Goal: Task Accomplishment & Management: Manage account settings

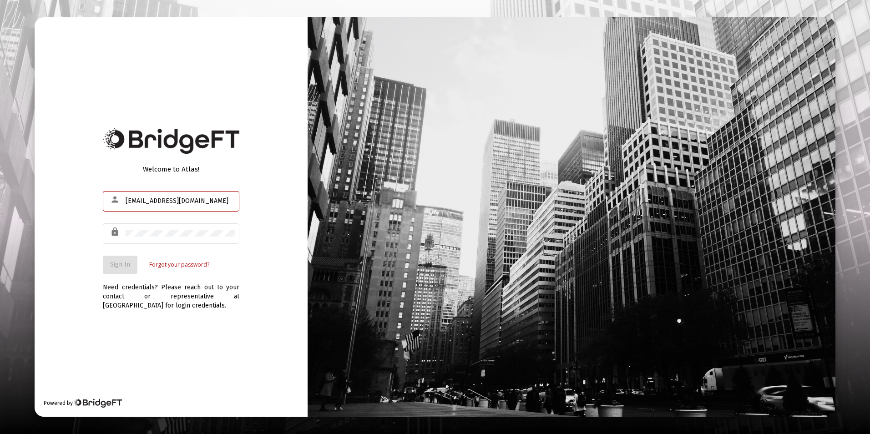
type input "[EMAIL_ADDRESS][DOMAIN_NAME]"
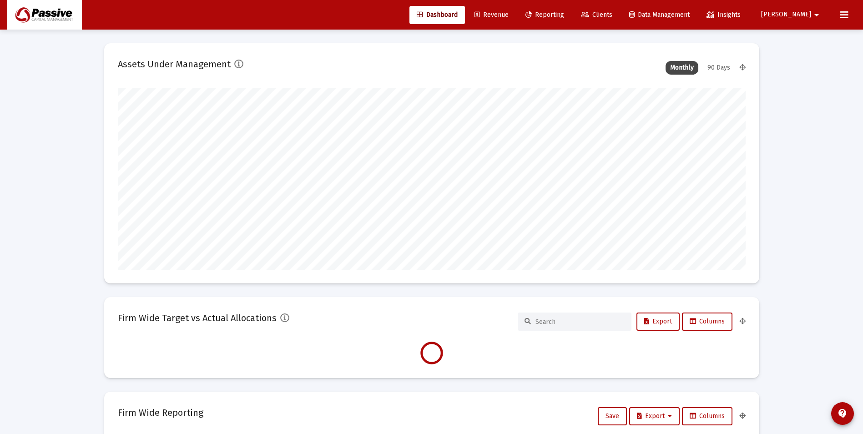
type input "[DATE]"
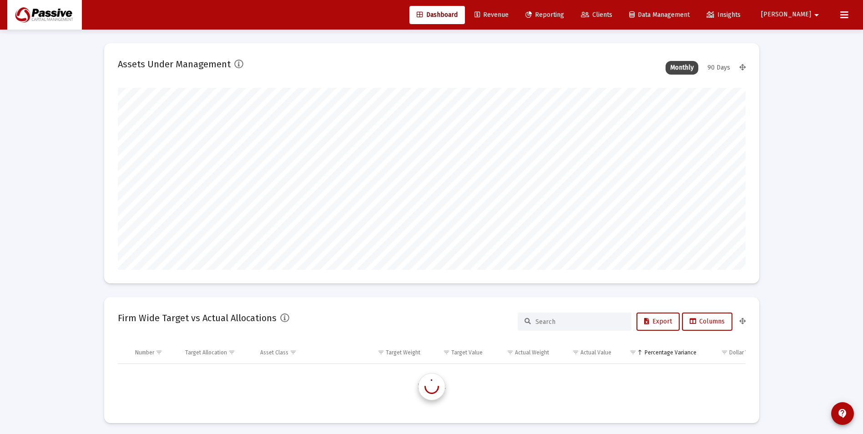
scroll to position [874, 0]
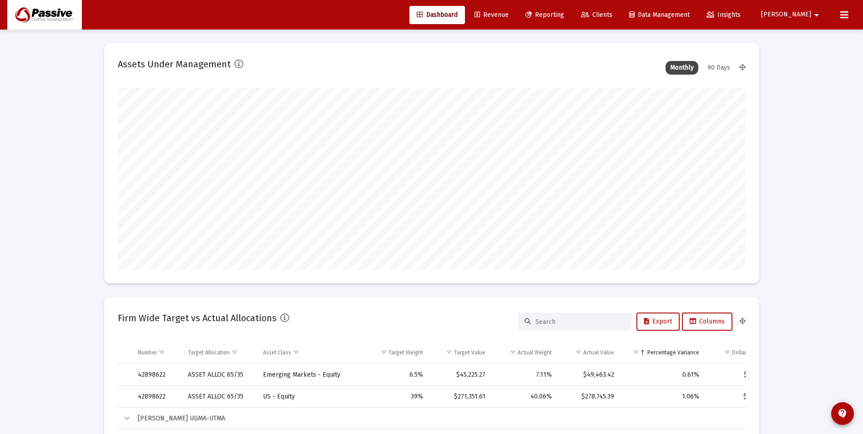
click at [509, 17] on span "Revenue" at bounding box center [492, 15] width 34 height 8
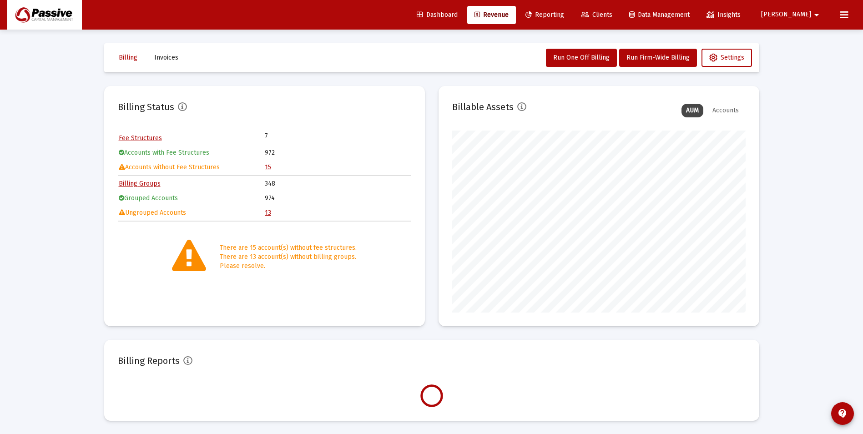
scroll to position [182, 293]
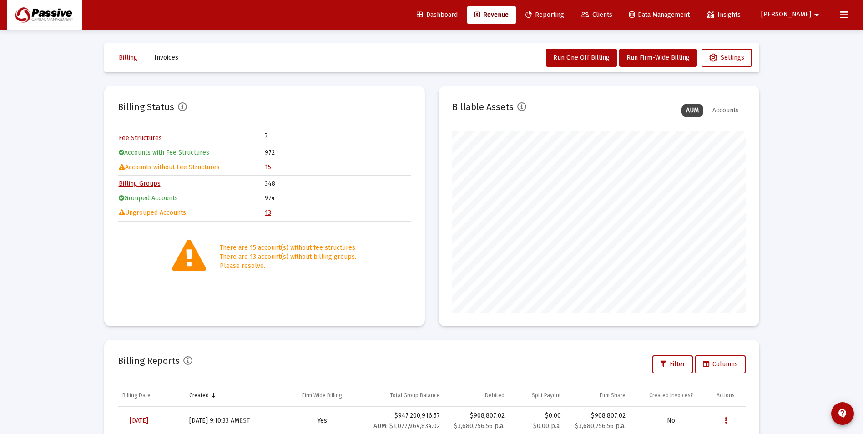
click at [268, 167] on link "15" at bounding box center [268, 167] width 6 height 8
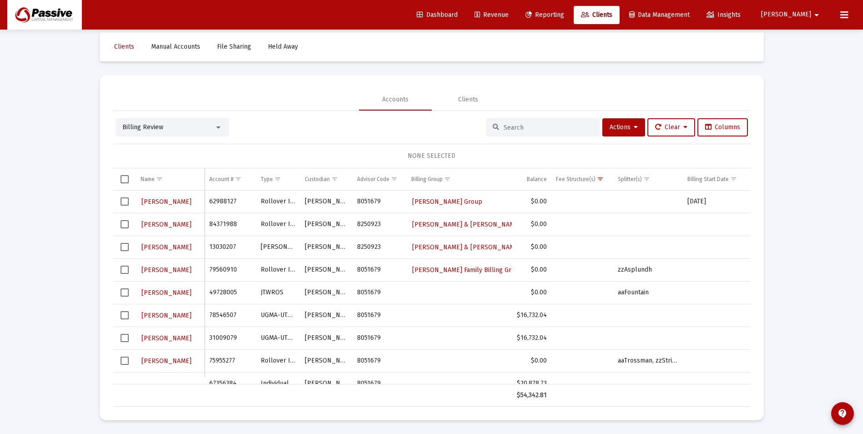
scroll to position [45, 0]
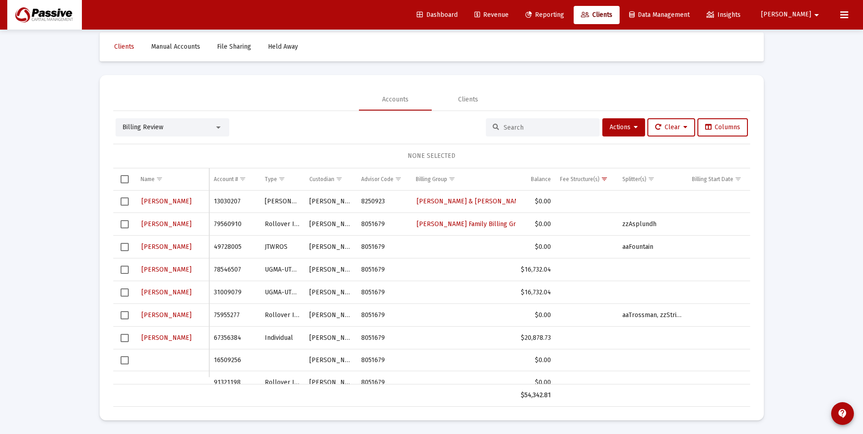
click at [126, 295] on span "Select row" at bounding box center [125, 292] width 8 height 8
click at [126, 273] on span "Select row" at bounding box center [125, 270] width 8 height 8
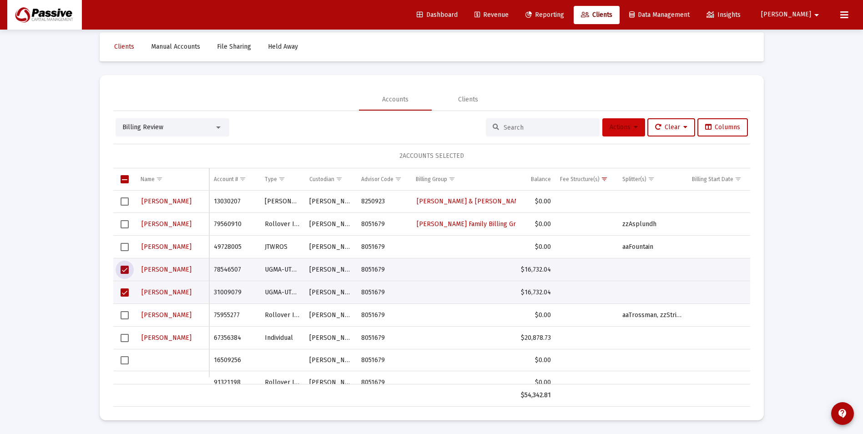
click at [629, 127] on span "Actions" at bounding box center [624, 127] width 28 height 8
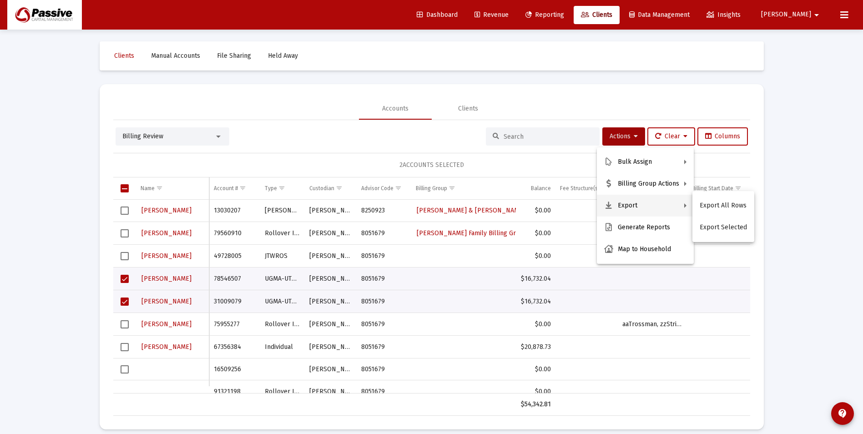
scroll to position [0, 0]
click at [571, 18] on div at bounding box center [431, 217] width 863 height 434
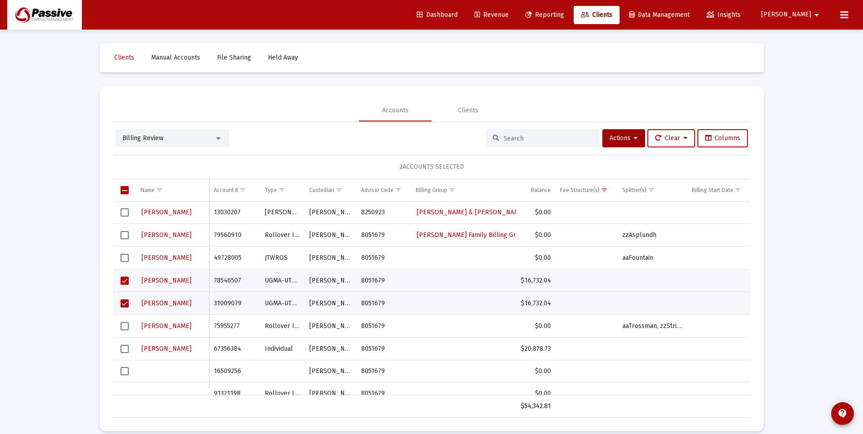
click at [509, 13] on span "Revenue" at bounding box center [492, 15] width 34 height 8
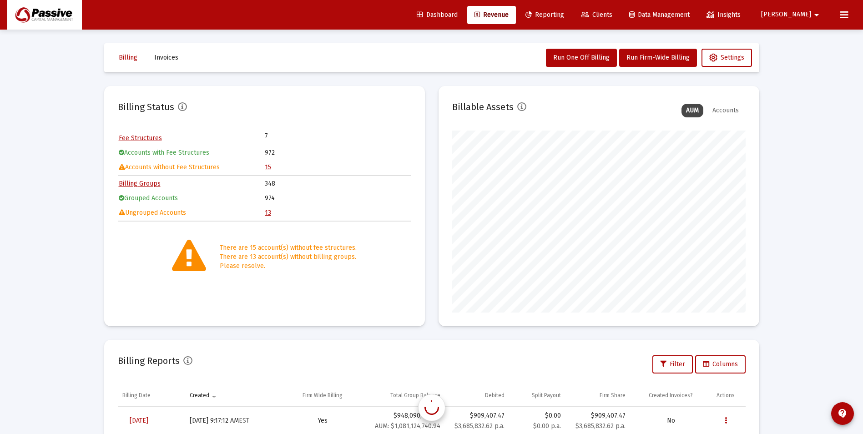
scroll to position [182, 293]
click at [267, 165] on link "15" at bounding box center [268, 167] width 6 height 8
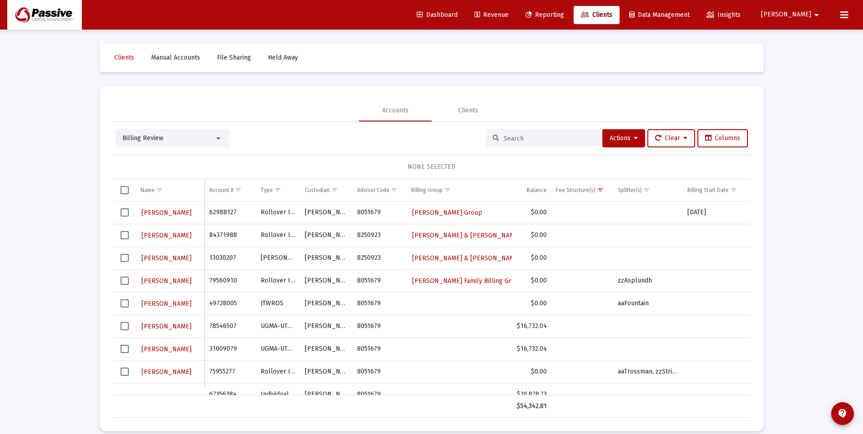
click at [516, 21] on link "Revenue" at bounding box center [491, 15] width 49 height 18
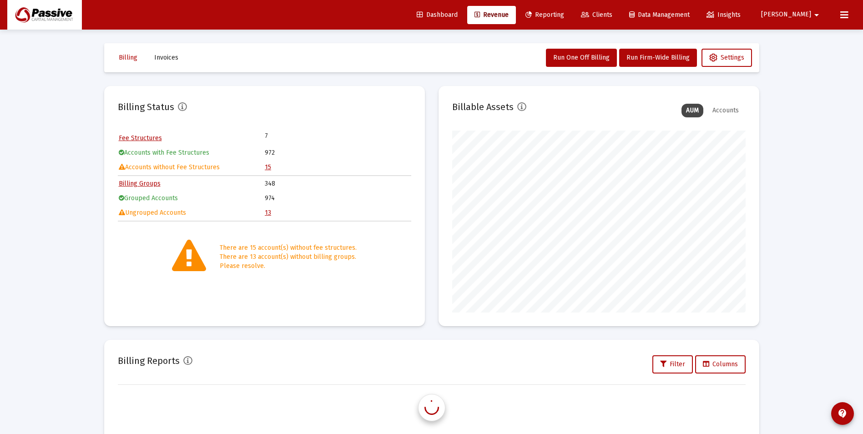
scroll to position [182, 293]
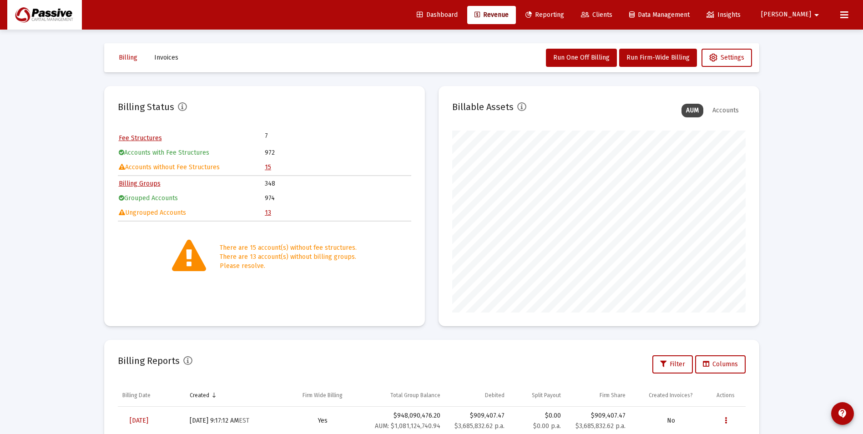
click at [268, 165] on link "15" at bounding box center [268, 167] width 6 height 8
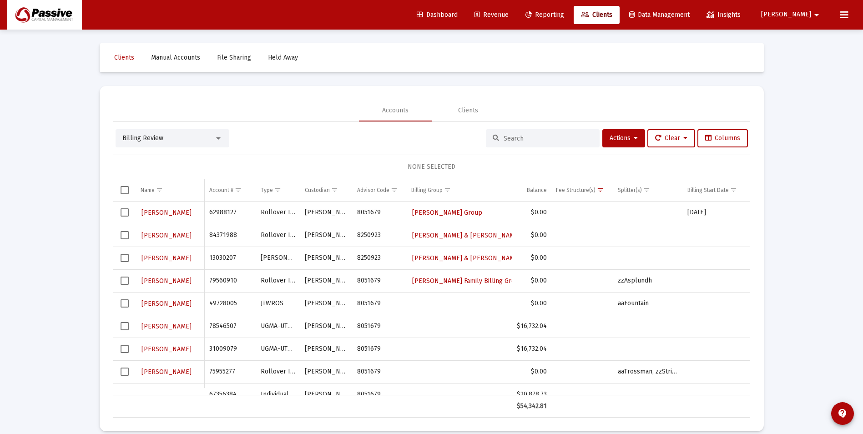
scroll to position [45, 0]
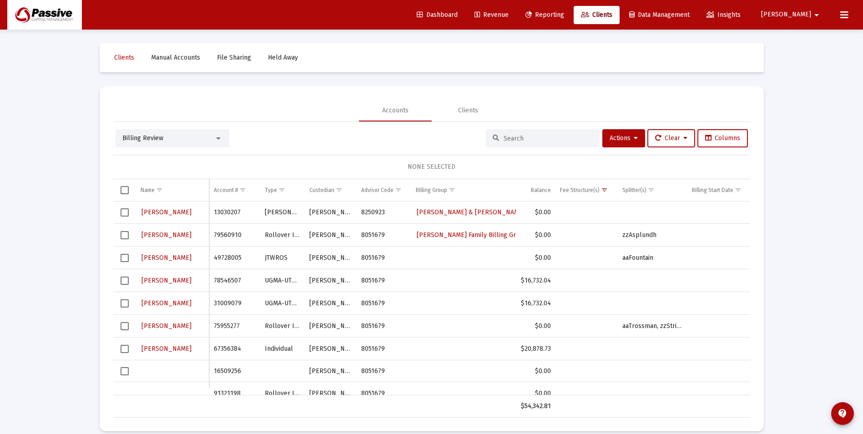
click at [126, 281] on span "Select row" at bounding box center [125, 281] width 8 height 8
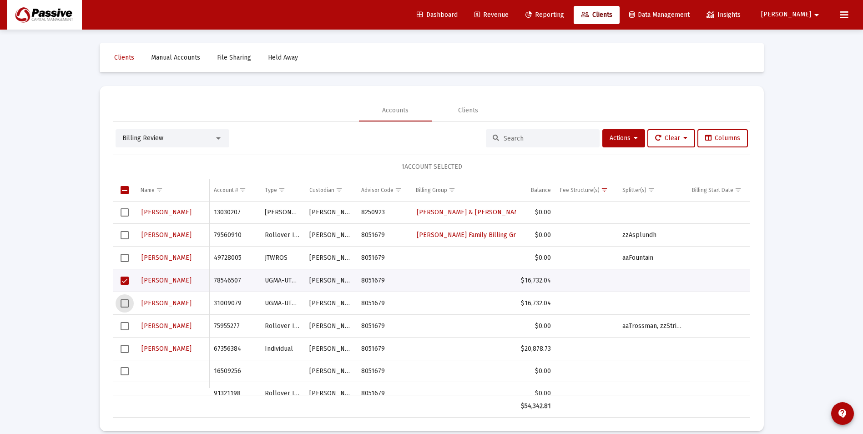
click at [123, 304] on span "Select row" at bounding box center [125, 303] width 8 height 8
click at [126, 328] on span "Select row" at bounding box center [125, 326] width 8 height 8
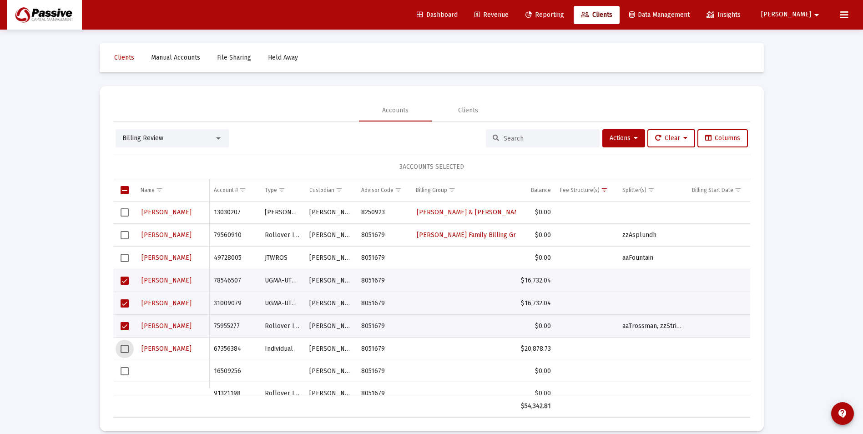
click at [122, 347] on span "Select row" at bounding box center [125, 349] width 8 height 8
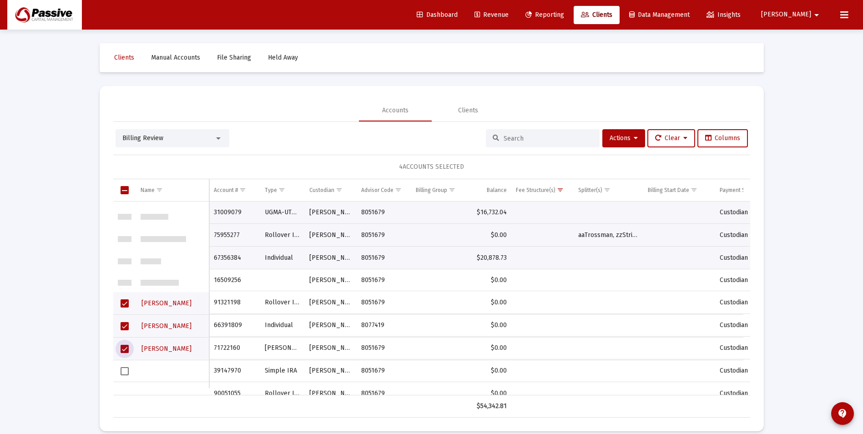
scroll to position [136, 0]
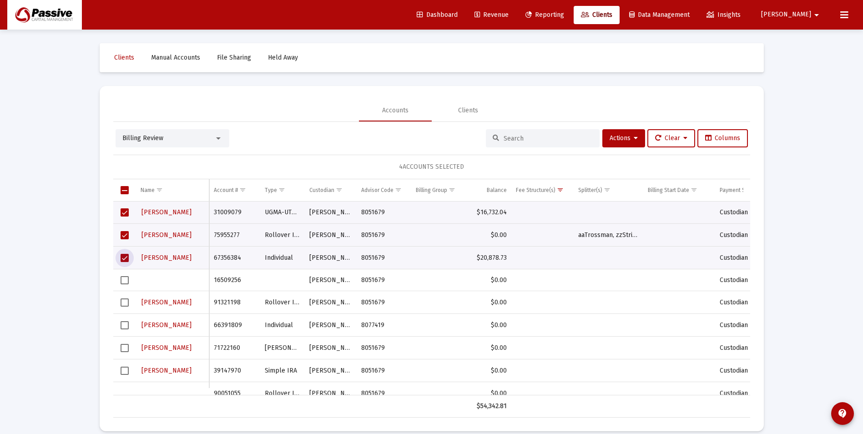
click at [128, 303] on span "Select row" at bounding box center [125, 302] width 8 height 8
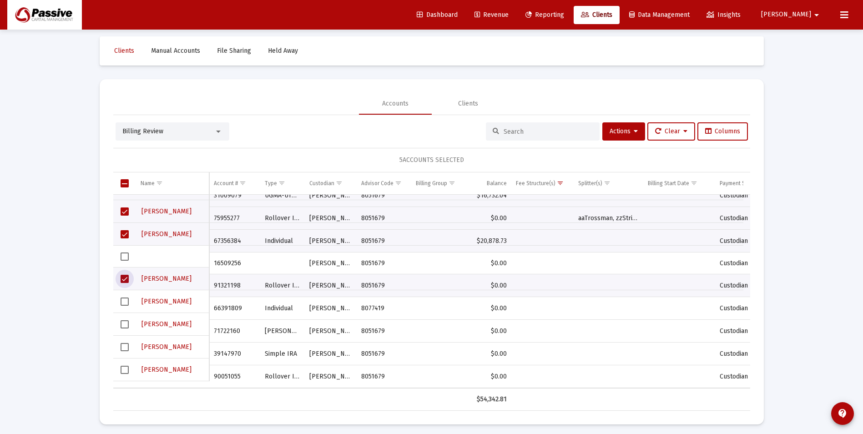
scroll to position [11, 0]
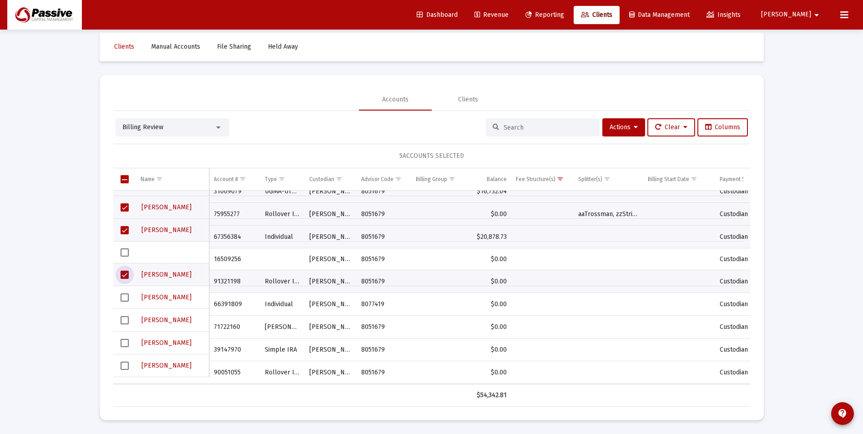
click at [131, 295] on td "Data grid" at bounding box center [124, 297] width 23 height 23
click at [124, 319] on span "Select row" at bounding box center [125, 320] width 8 height 8
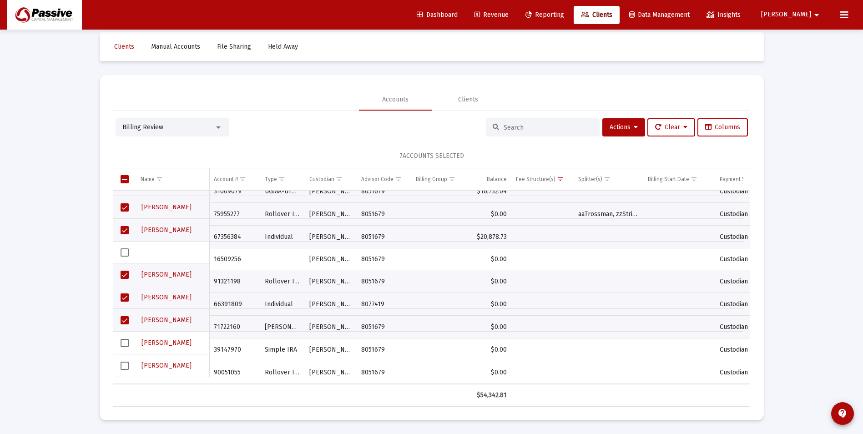
click at [119, 344] on td "Data grid" at bounding box center [124, 343] width 23 height 23
click at [634, 124] on icon at bounding box center [636, 127] width 4 height 6
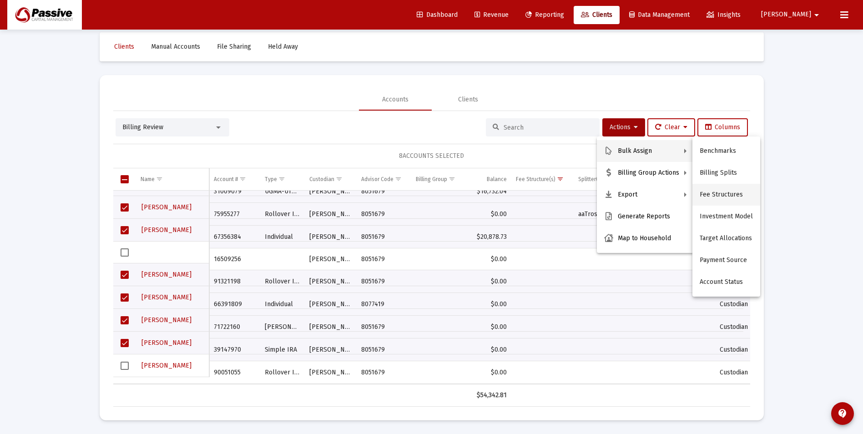
click at [718, 192] on button "Fee Structures" at bounding box center [726, 195] width 68 height 22
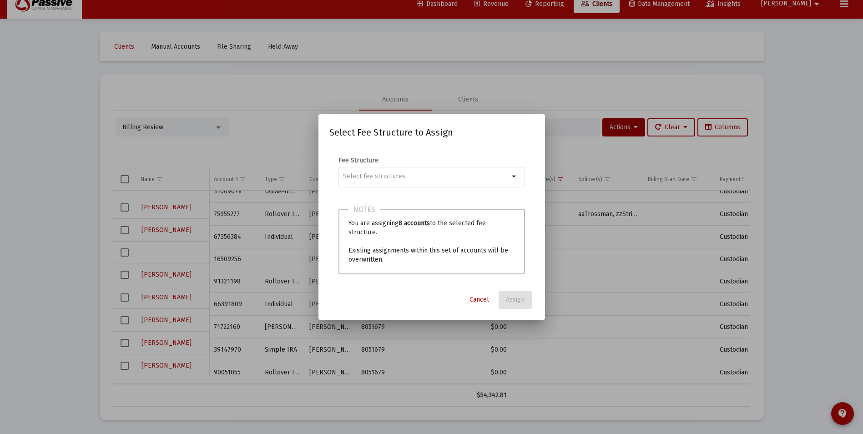
scroll to position [0, 0]
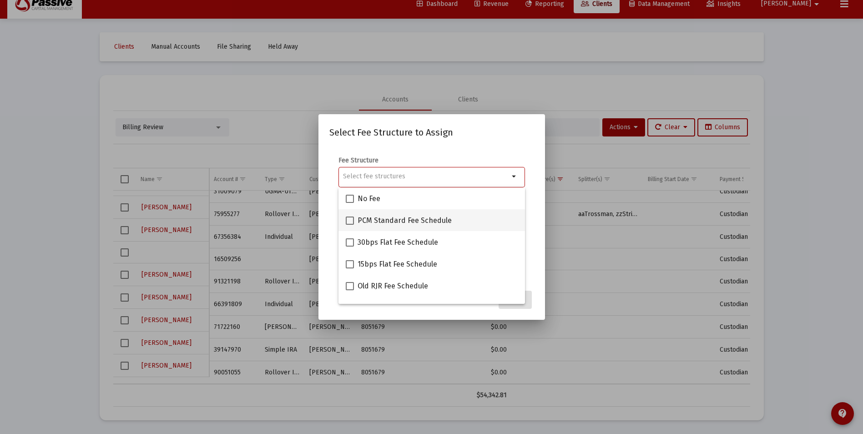
click at [349, 221] on span at bounding box center [350, 221] width 8 height 8
click at [349, 225] on input "PCM Standard Fee Schedule" at bounding box center [349, 225] width 0 height 0
checkbox input "true"
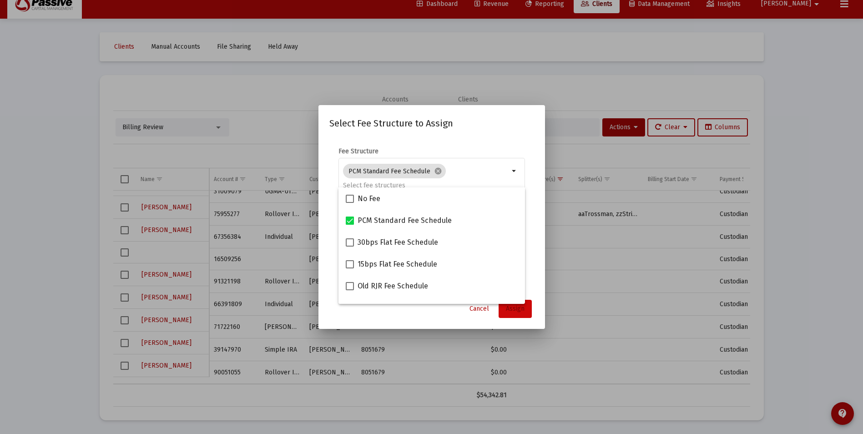
click at [515, 311] on span "Assign" at bounding box center [515, 309] width 19 height 8
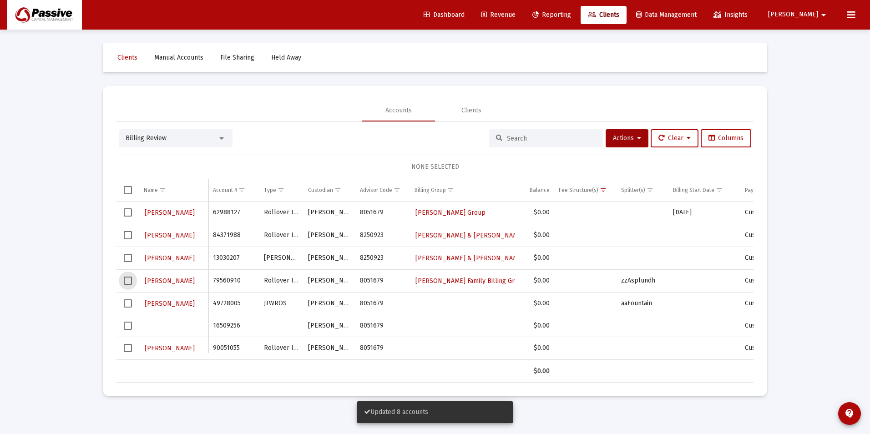
click at [131, 283] on span "Select row" at bounding box center [128, 281] width 8 height 8
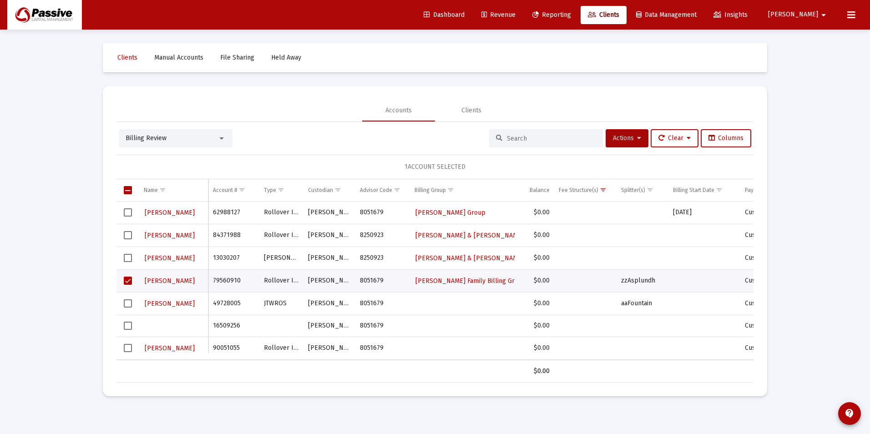
click at [637, 137] on icon at bounding box center [639, 138] width 4 height 6
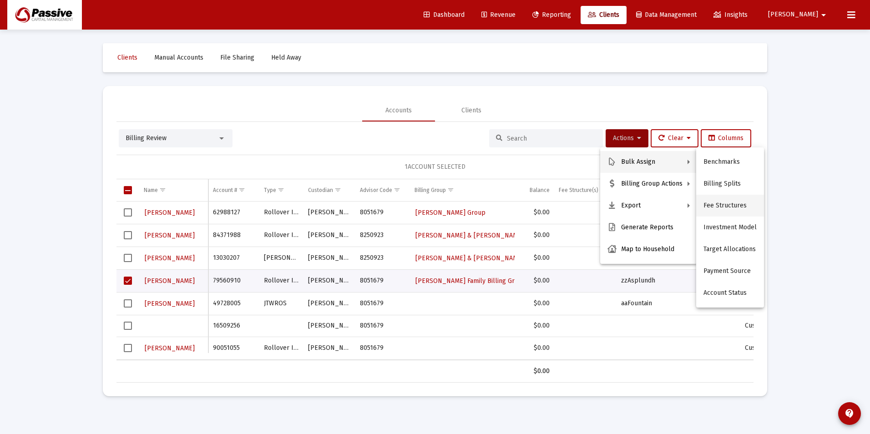
click at [731, 202] on button "Fee Structures" at bounding box center [730, 206] width 68 height 22
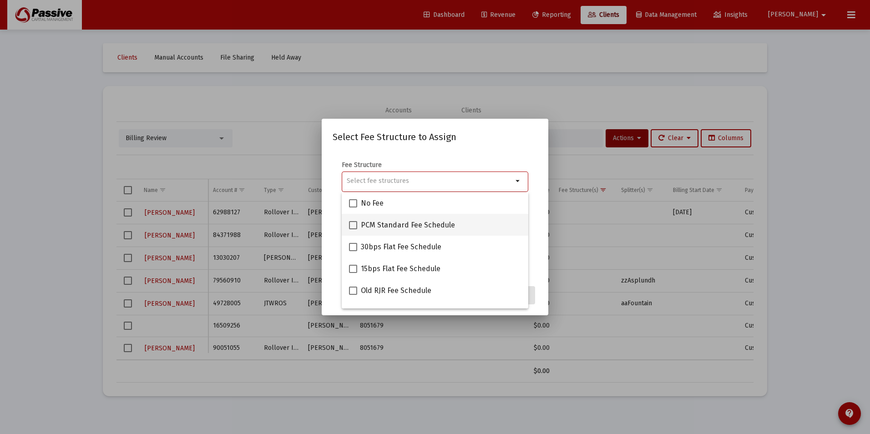
click at [445, 227] on span "PCM Standard Fee Schedule" at bounding box center [408, 225] width 94 height 11
click at [353, 229] on input "PCM Standard Fee Schedule" at bounding box center [353, 229] width 0 height 0
checkbox input "true"
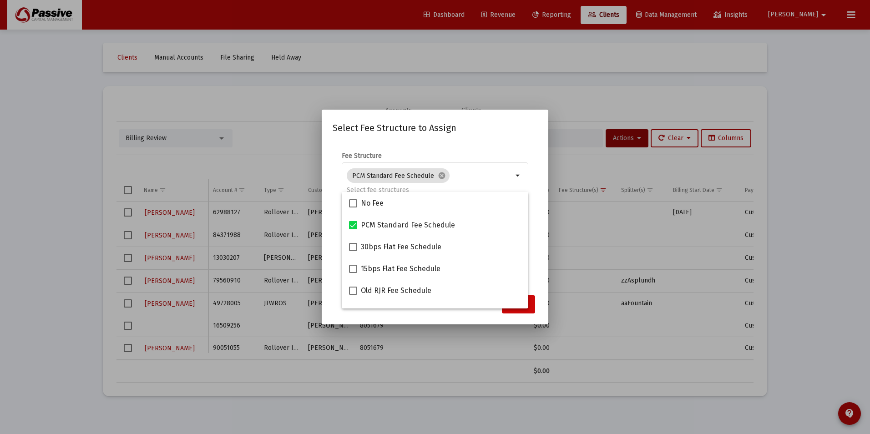
click at [532, 308] on button "Assign" at bounding box center [518, 304] width 33 height 18
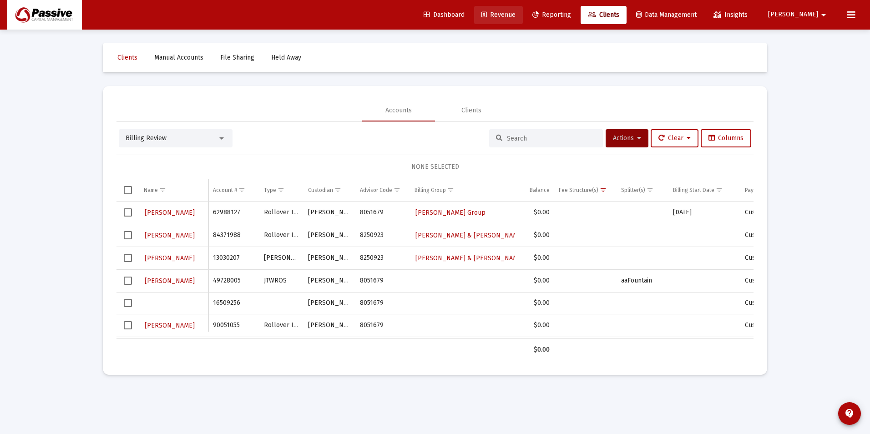
click at [515, 18] on span "Revenue" at bounding box center [498, 15] width 34 height 8
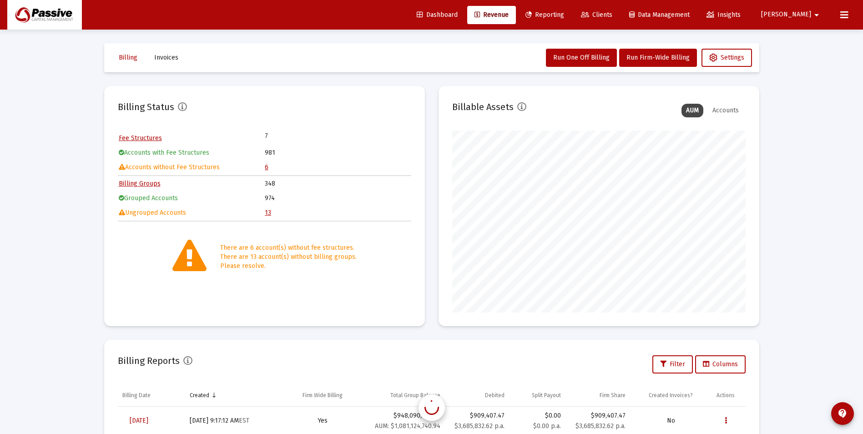
scroll to position [182, 293]
click at [268, 213] on link "13" at bounding box center [268, 213] width 6 height 8
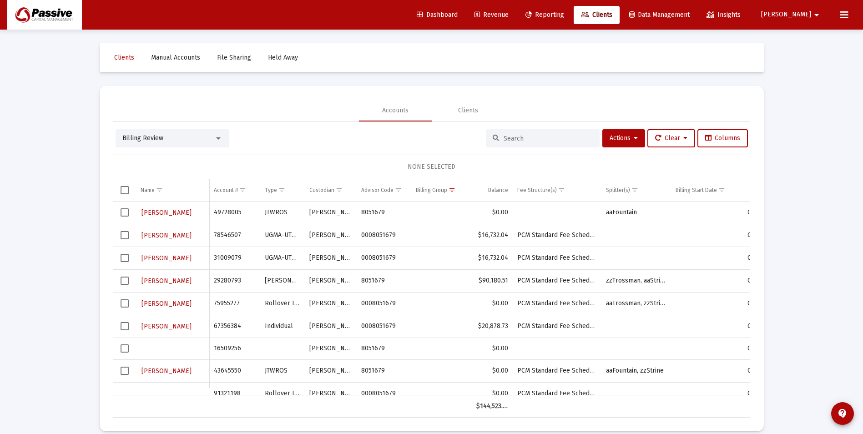
click at [125, 239] on span "Select row" at bounding box center [125, 235] width 8 height 8
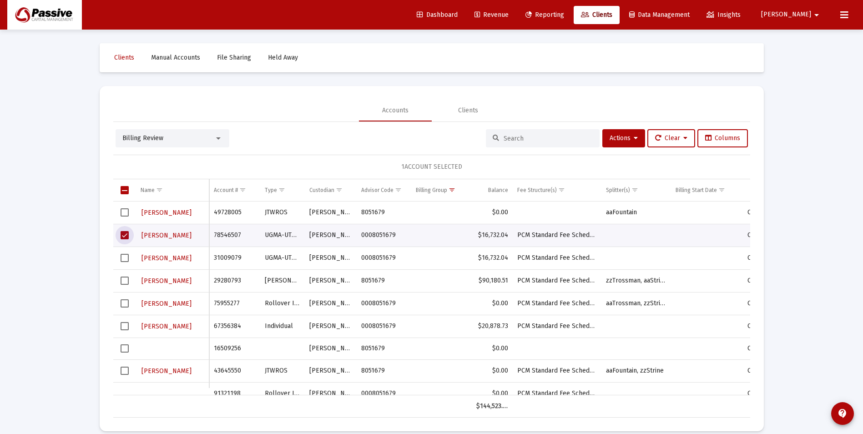
click at [123, 257] on span "Select row" at bounding box center [125, 258] width 8 height 8
click at [634, 137] on icon at bounding box center [636, 138] width 4 height 6
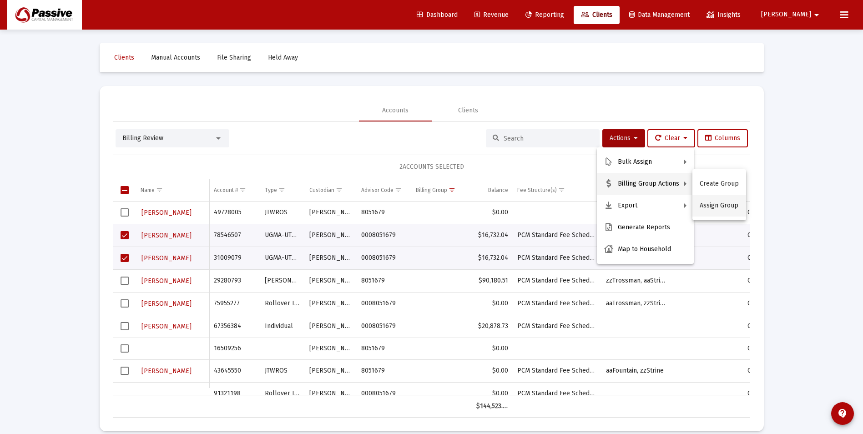
click at [712, 207] on button "Assign Group" at bounding box center [719, 206] width 54 height 22
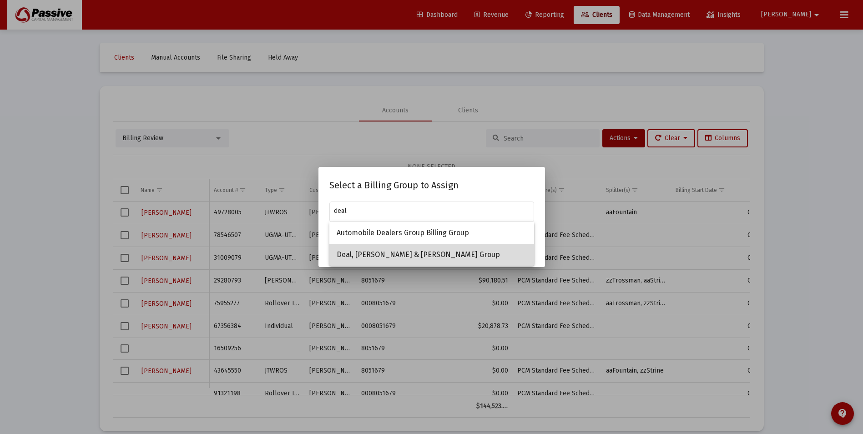
click at [444, 250] on span "Deal, [PERSON_NAME] & [PERSON_NAME] Group" at bounding box center [432, 255] width 190 height 22
type input "Deal, [PERSON_NAME] & [PERSON_NAME] Group"
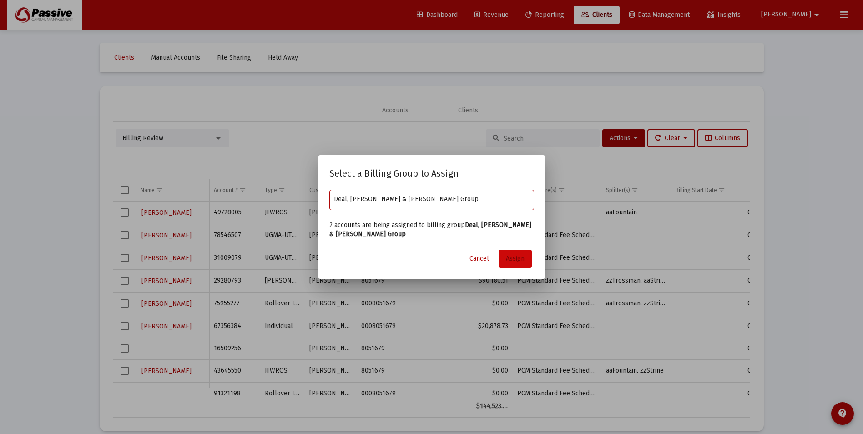
click at [509, 259] on span "Assign" at bounding box center [515, 259] width 19 height 8
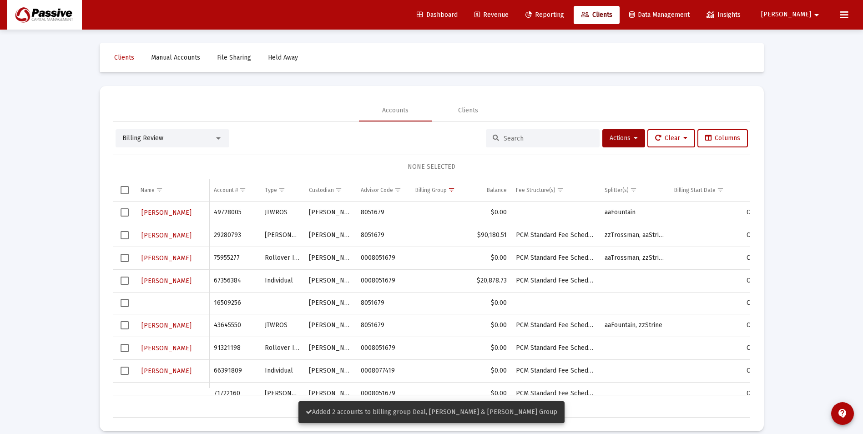
click at [127, 236] on span "Select row" at bounding box center [125, 235] width 8 height 8
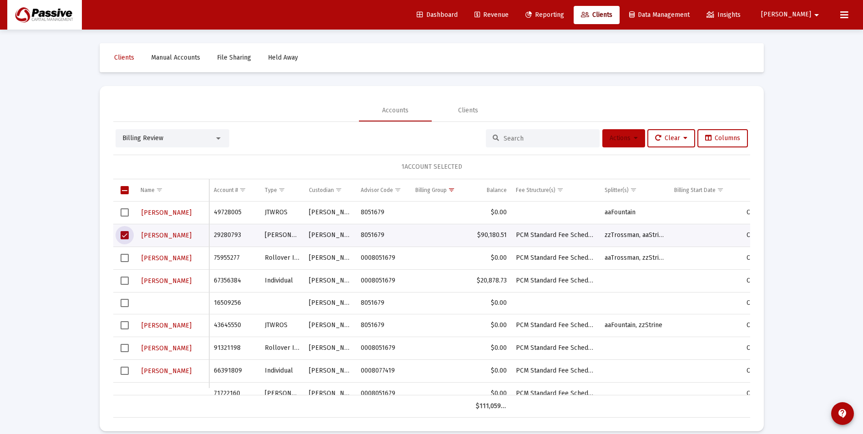
click at [629, 138] on span "Actions" at bounding box center [624, 138] width 28 height 8
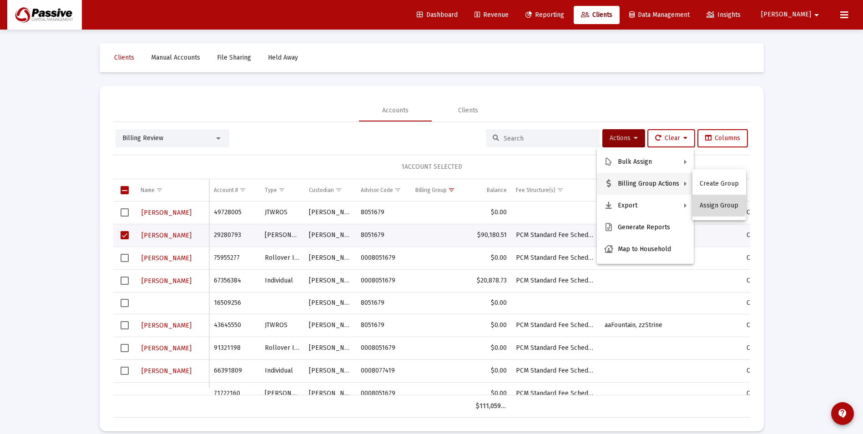
click at [704, 204] on button "Assign Group" at bounding box center [719, 206] width 54 height 22
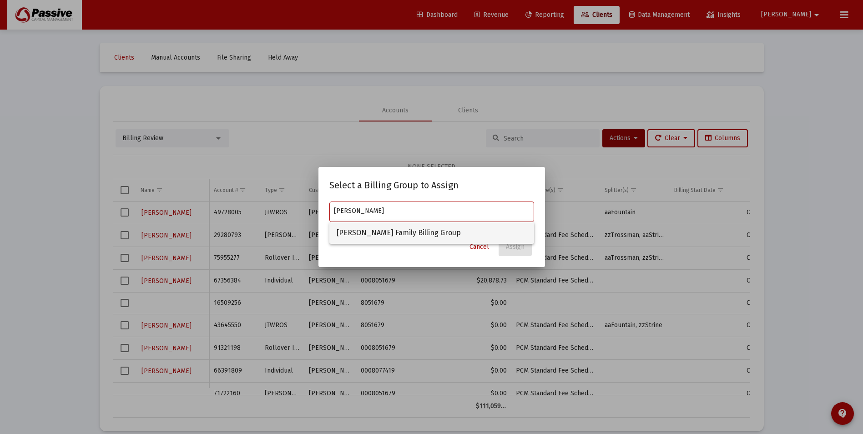
click at [460, 227] on span "[PERSON_NAME] Family Billing Group" at bounding box center [432, 233] width 190 height 22
type input "[PERSON_NAME] Family Billing Group"
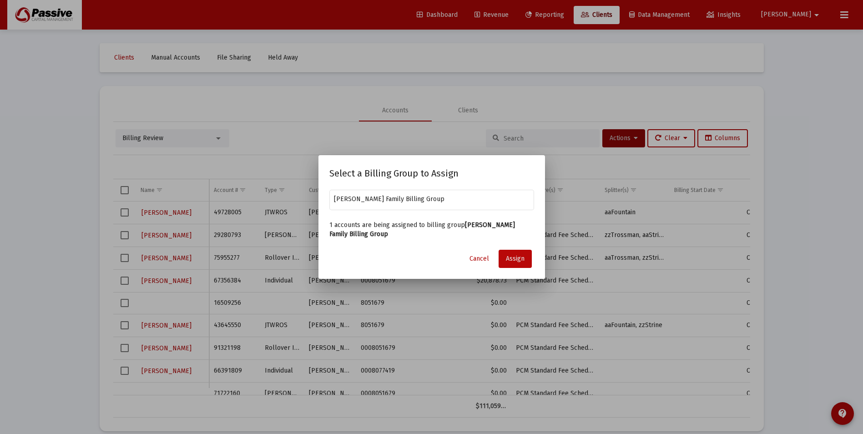
click at [505, 255] on button "Assign" at bounding box center [515, 259] width 33 height 18
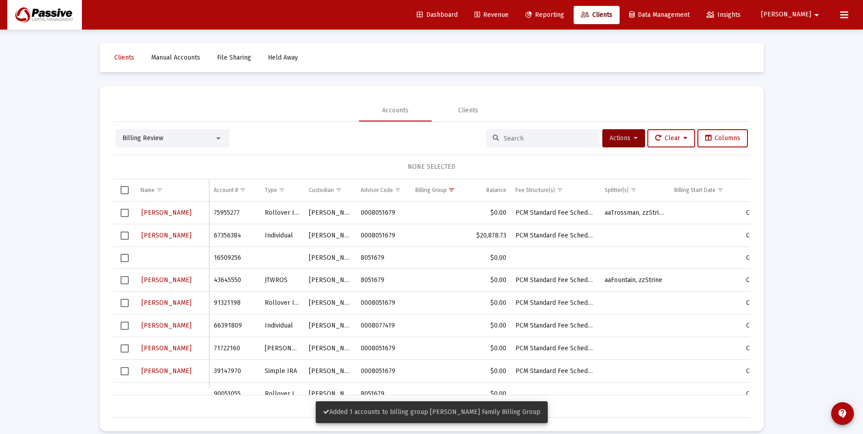
scroll to position [40, 0]
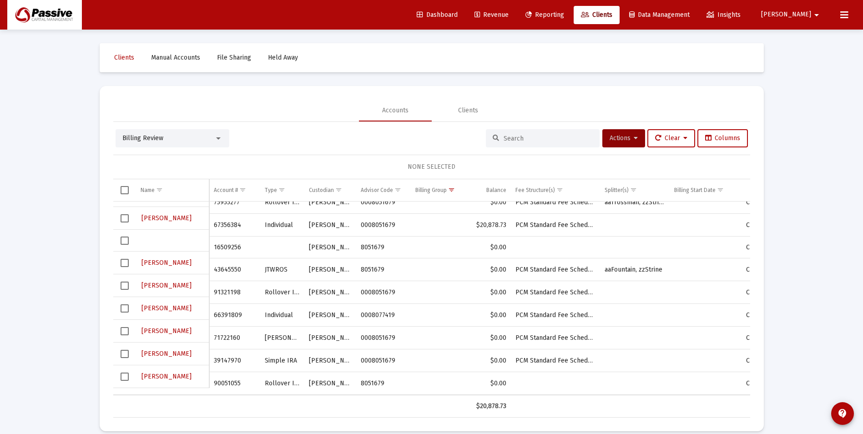
click at [125, 221] on span "Select row" at bounding box center [125, 218] width 8 height 8
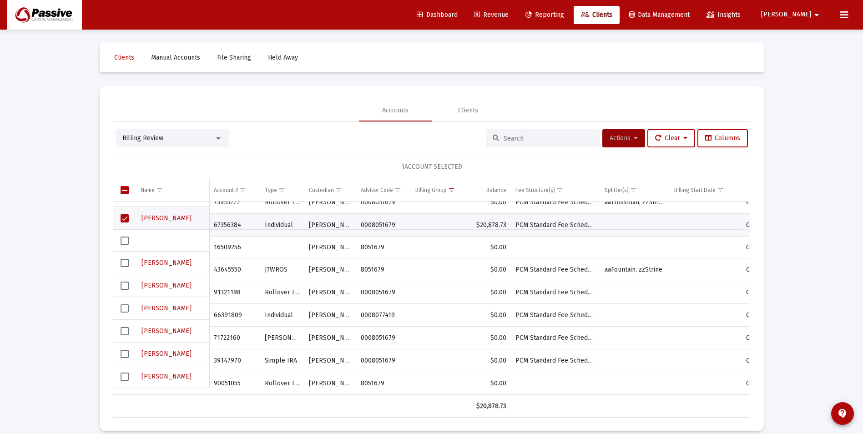
click at [625, 138] on span "Actions" at bounding box center [624, 138] width 28 height 8
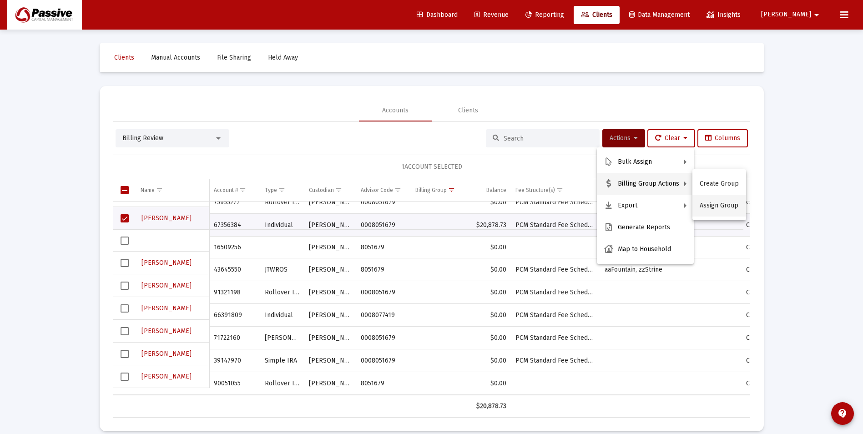
click at [716, 202] on button "Assign Group" at bounding box center [719, 206] width 54 height 22
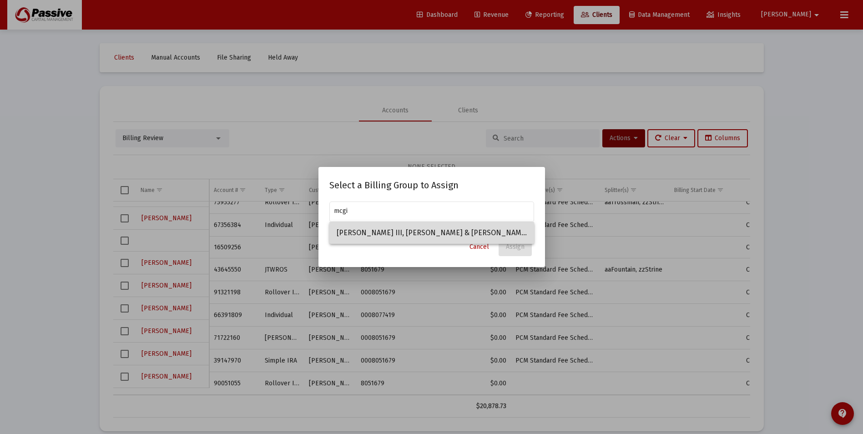
click at [489, 233] on span "[PERSON_NAME] III, [PERSON_NAME] & [PERSON_NAME]" at bounding box center [432, 233] width 190 height 22
type input "[PERSON_NAME] III, [PERSON_NAME] & [PERSON_NAME]"
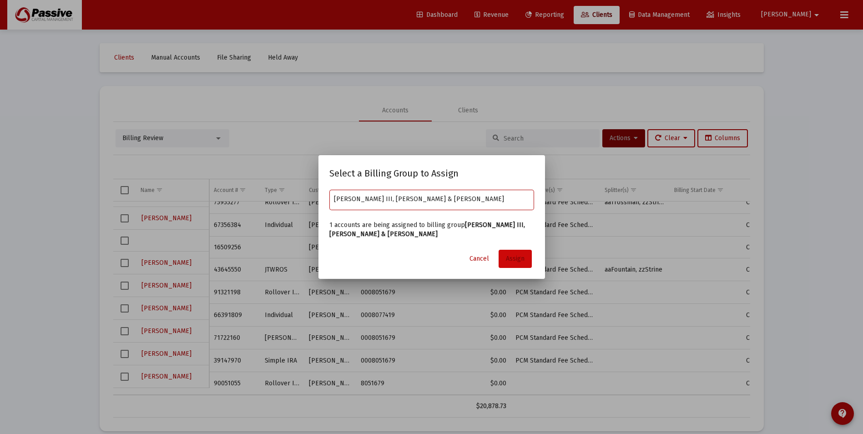
click at [523, 258] on span "Assign" at bounding box center [515, 259] width 19 height 8
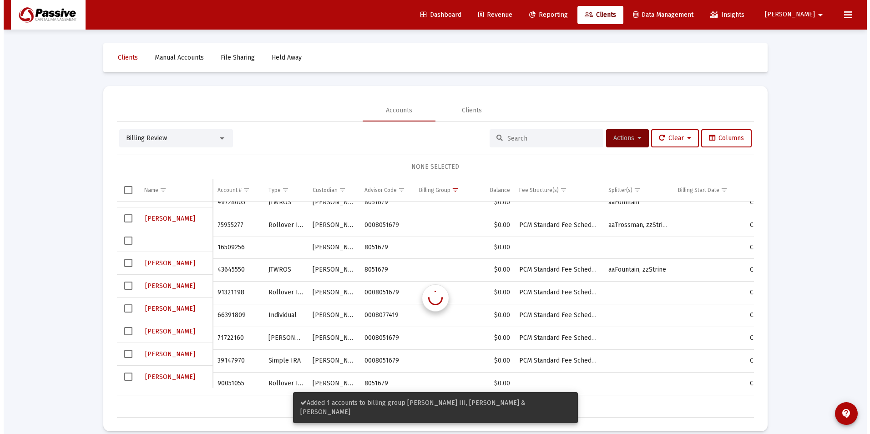
scroll to position [17, 0]
click at [122, 217] on span "Select row" at bounding box center [125, 218] width 8 height 8
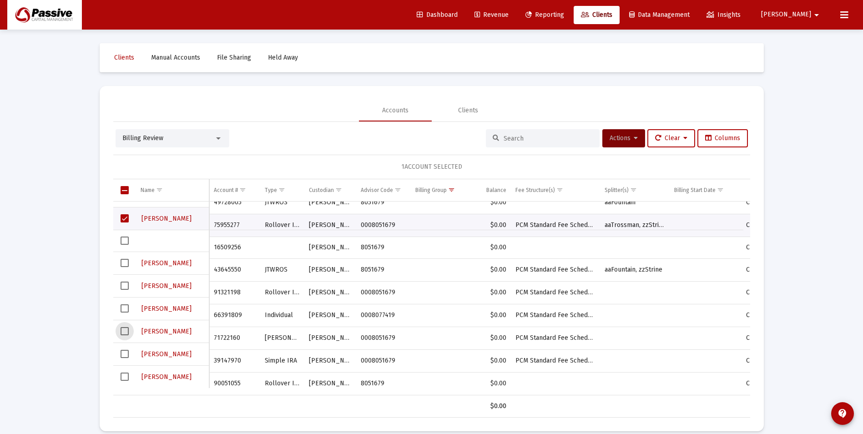
click at [126, 330] on span "Select row" at bounding box center [125, 331] width 8 height 8
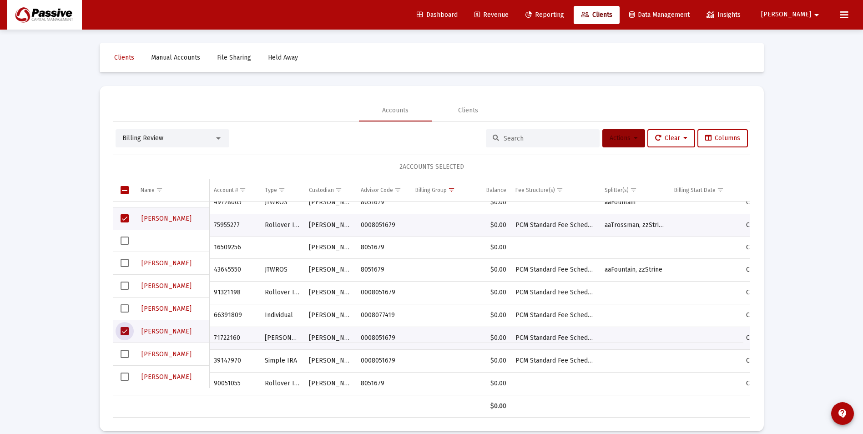
click at [634, 140] on icon at bounding box center [636, 138] width 4 height 6
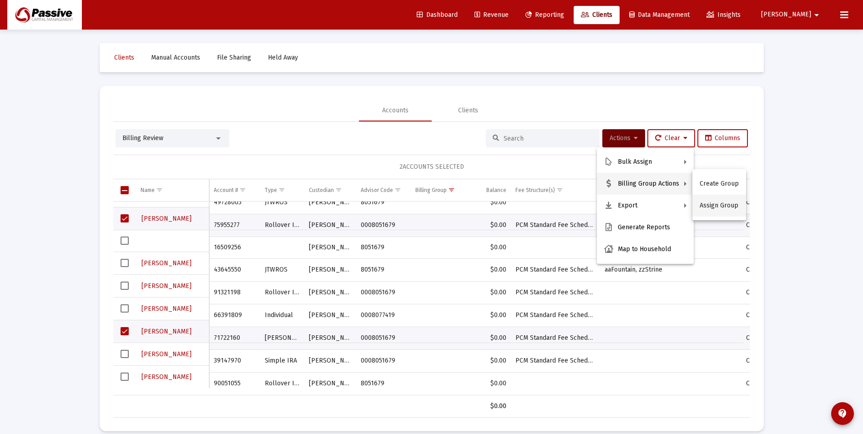
click at [711, 204] on button "Assign Group" at bounding box center [719, 206] width 54 height 22
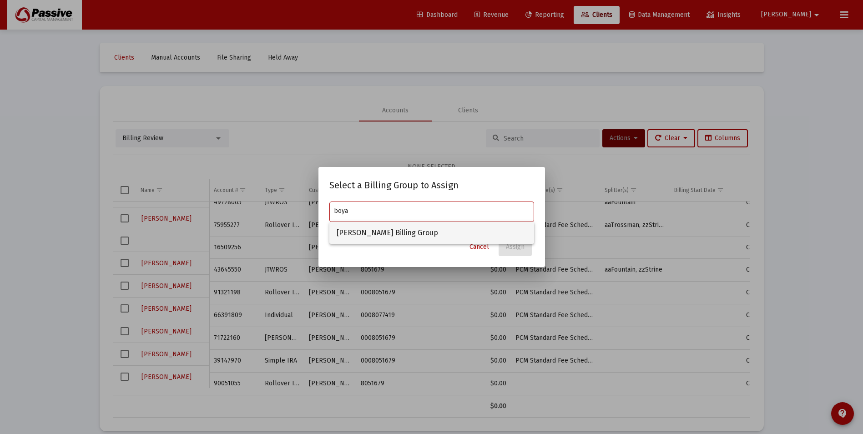
click at [403, 237] on span "[PERSON_NAME] Billing Group" at bounding box center [432, 233] width 190 height 22
type input "[PERSON_NAME] Billing Group"
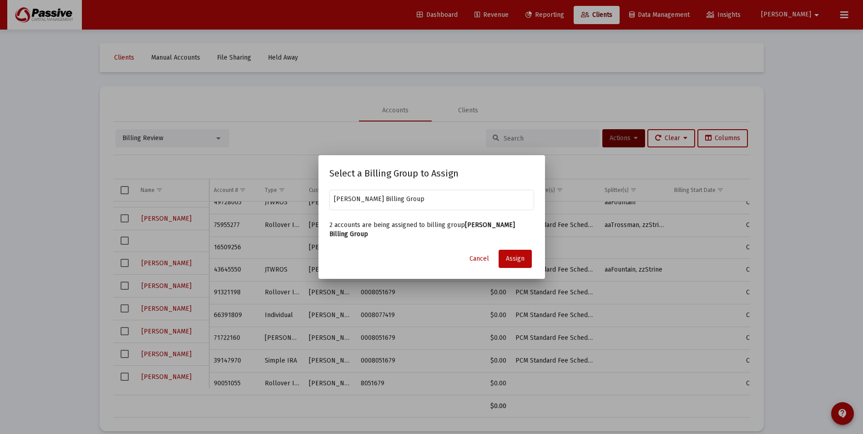
click at [521, 255] on span "Assign" at bounding box center [515, 259] width 19 height 8
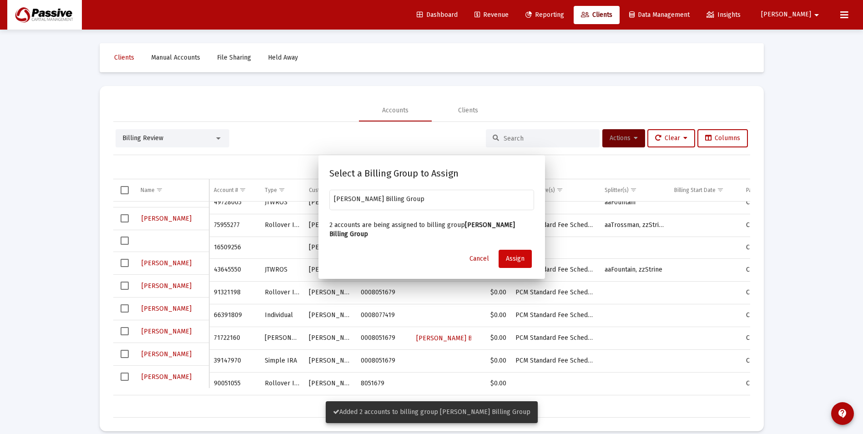
scroll to position [0, 0]
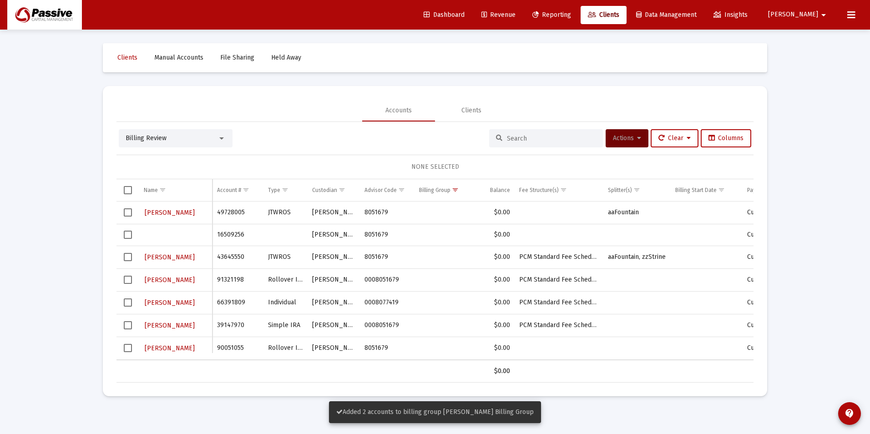
click at [129, 281] on span "Select row" at bounding box center [128, 280] width 8 height 8
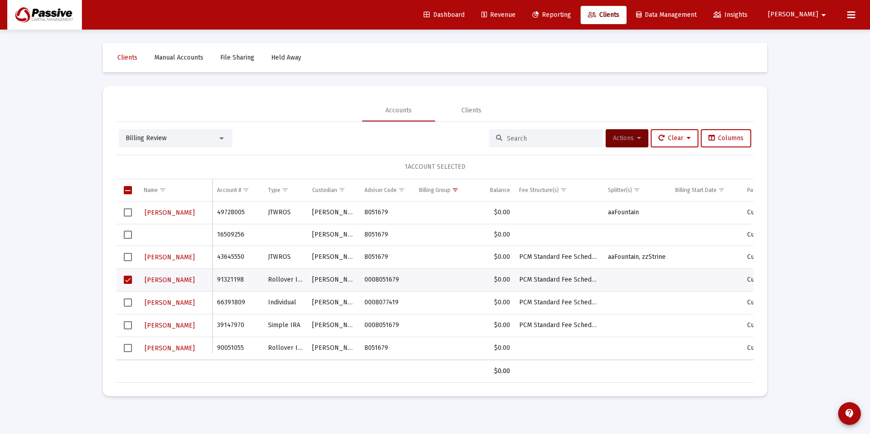
click at [637, 139] on icon at bounding box center [639, 138] width 4 height 6
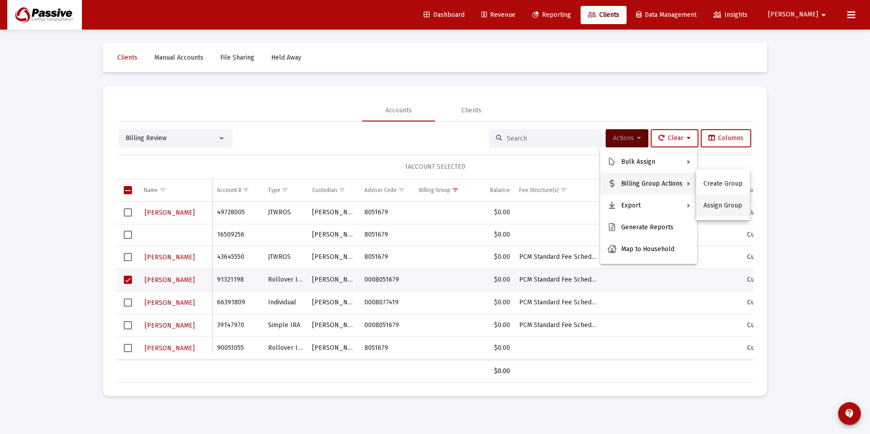
click at [712, 203] on button "Assign Group" at bounding box center [723, 206] width 54 height 22
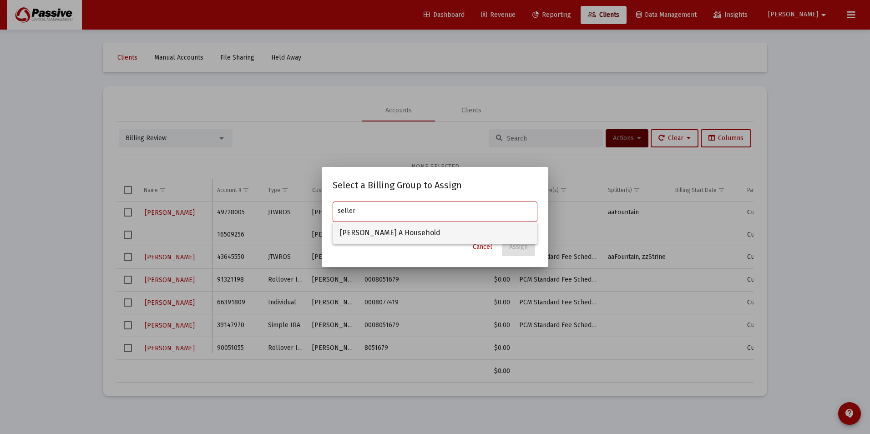
click at [460, 225] on span "[PERSON_NAME] A Household" at bounding box center [435, 233] width 190 height 22
type input "[PERSON_NAME] A Household"
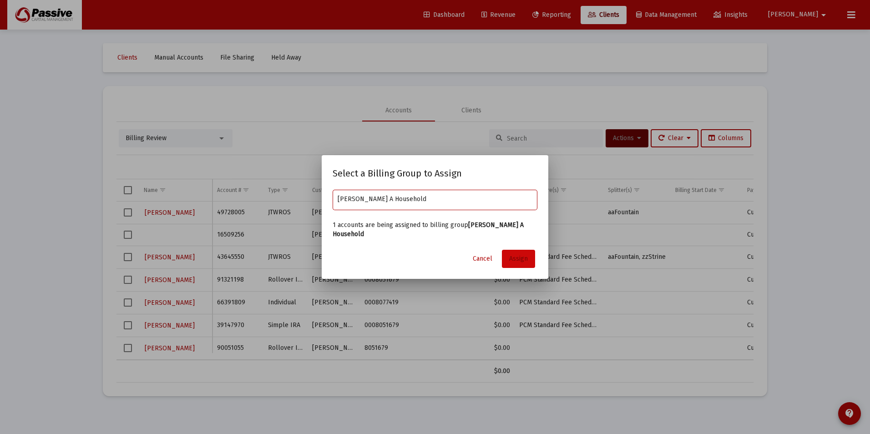
click at [520, 255] on span "Assign" at bounding box center [518, 259] width 19 height 8
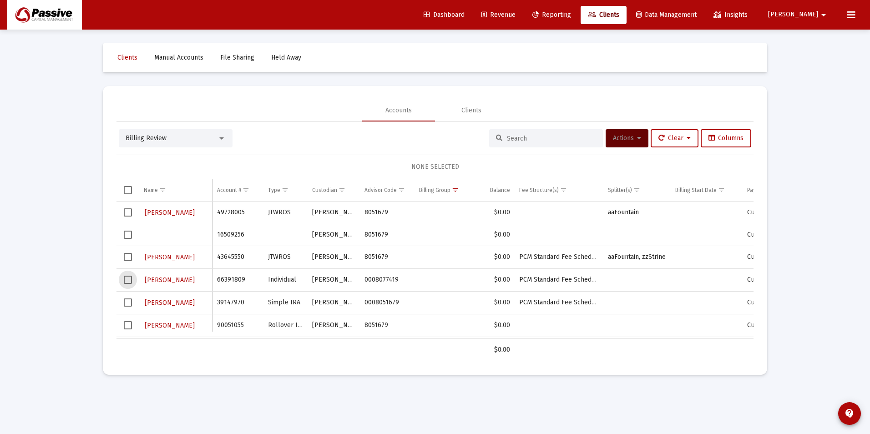
click at [130, 279] on span "Select row" at bounding box center [128, 280] width 8 height 8
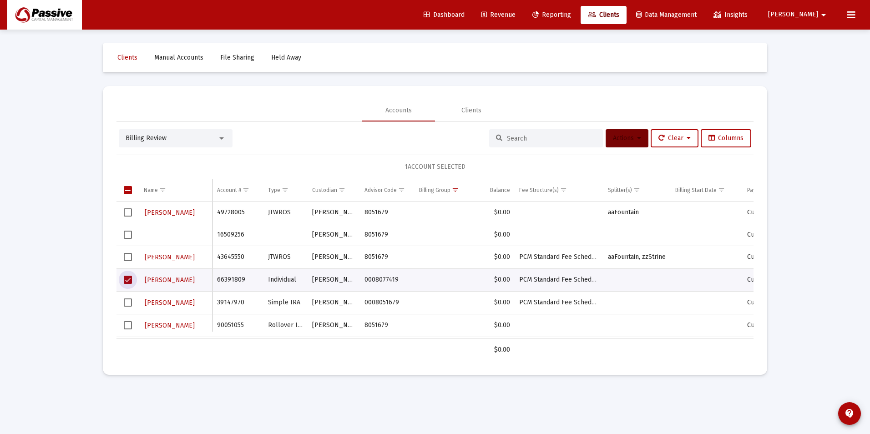
click at [632, 145] on button "Actions" at bounding box center [627, 138] width 43 height 18
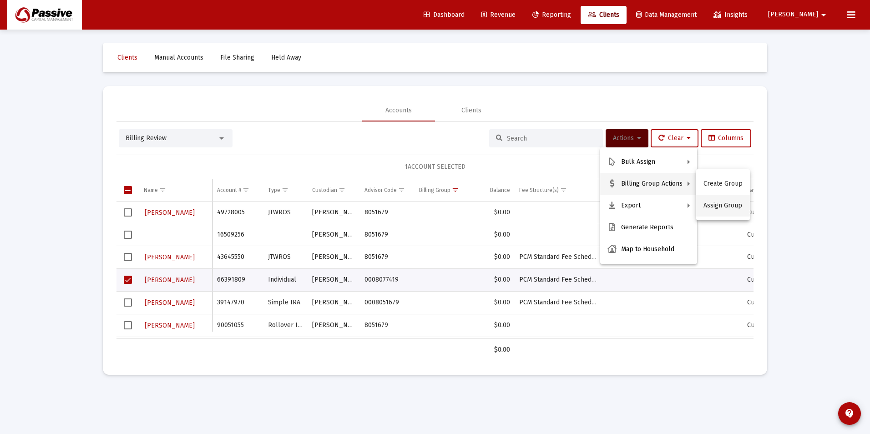
click at [708, 208] on button "Assign Group" at bounding box center [723, 206] width 54 height 22
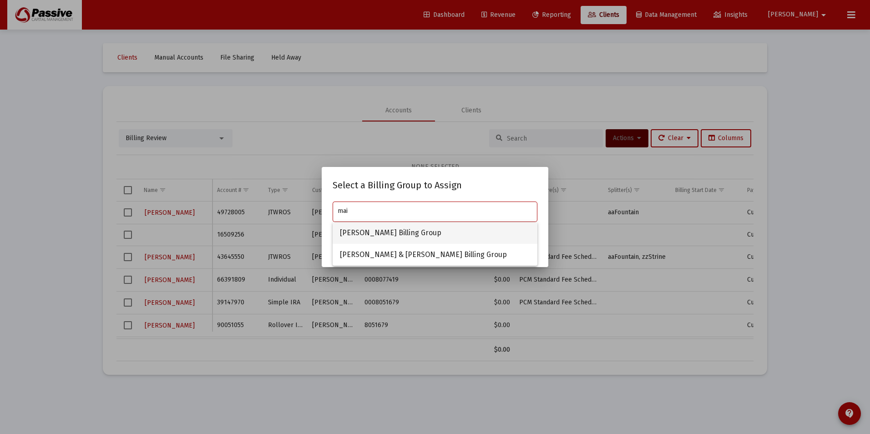
click at [484, 236] on span "[PERSON_NAME] Billing Group" at bounding box center [435, 233] width 190 height 22
type input "[PERSON_NAME] Billing Group"
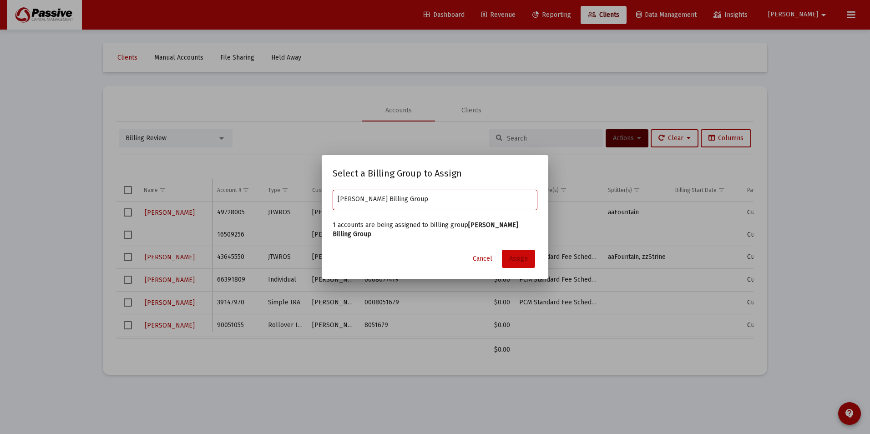
click at [525, 255] on span "Assign" at bounding box center [518, 259] width 19 height 8
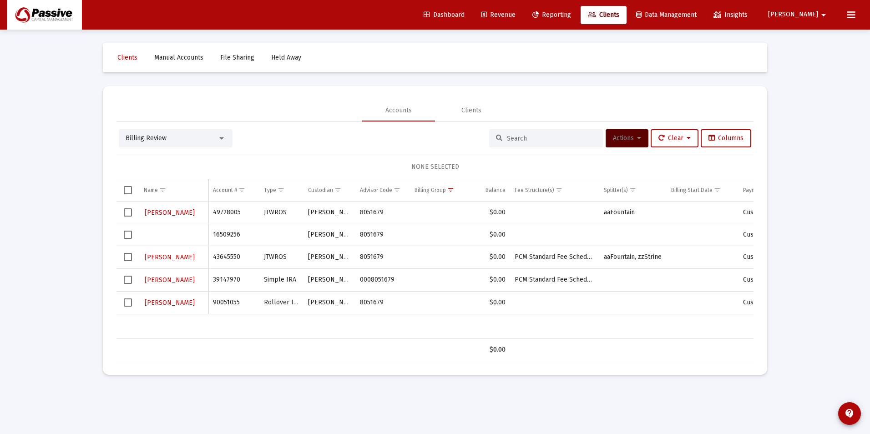
click at [515, 12] on span "Revenue" at bounding box center [498, 15] width 34 height 8
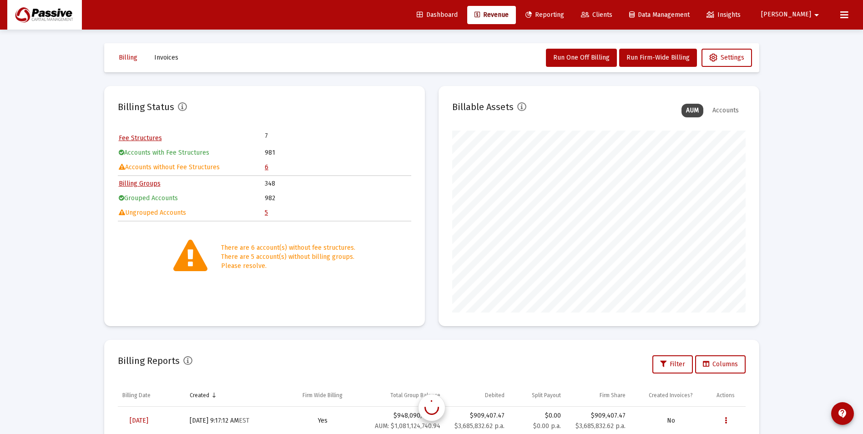
scroll to position [182, 293]
click at [48, 183] on div "Loading... Billing Invoices Run One Off Billing Run Firm-Wide Billing Settings …" at bounding box center [431, 302] width 863 height 605
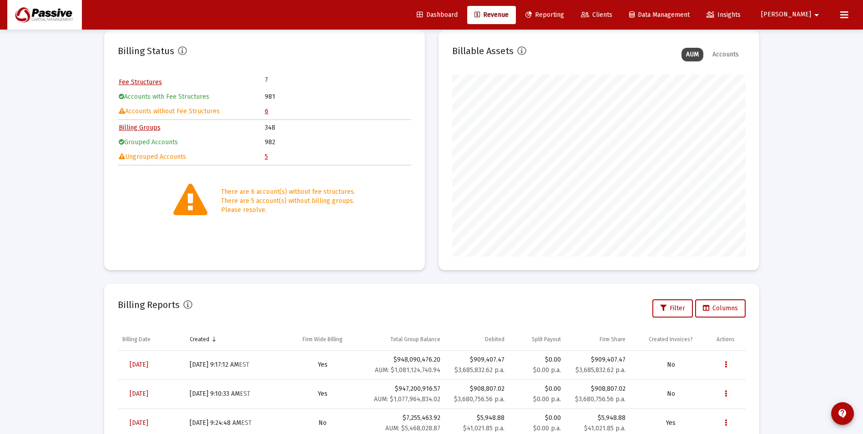
scroll to position [0, 0]
